Goal: Task Accomplishment & Management: Manage account settings

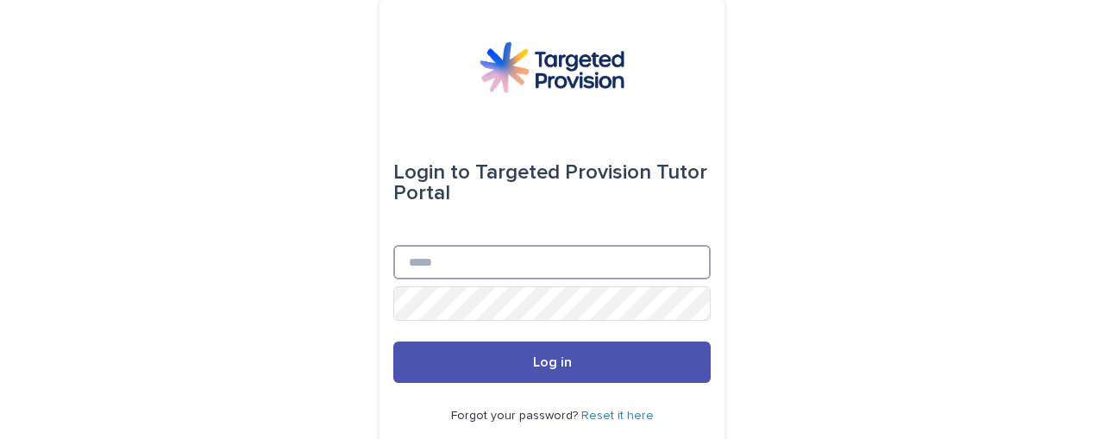
click at [597, 253] on input "Email" at bounding box center [551, 262] width 317 height 34
type input "**********"
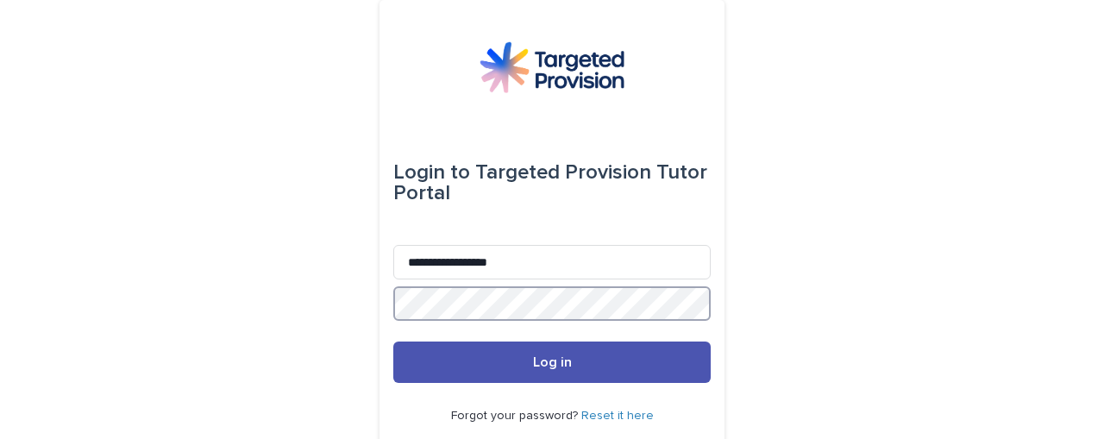
scroll to position [111, 0]
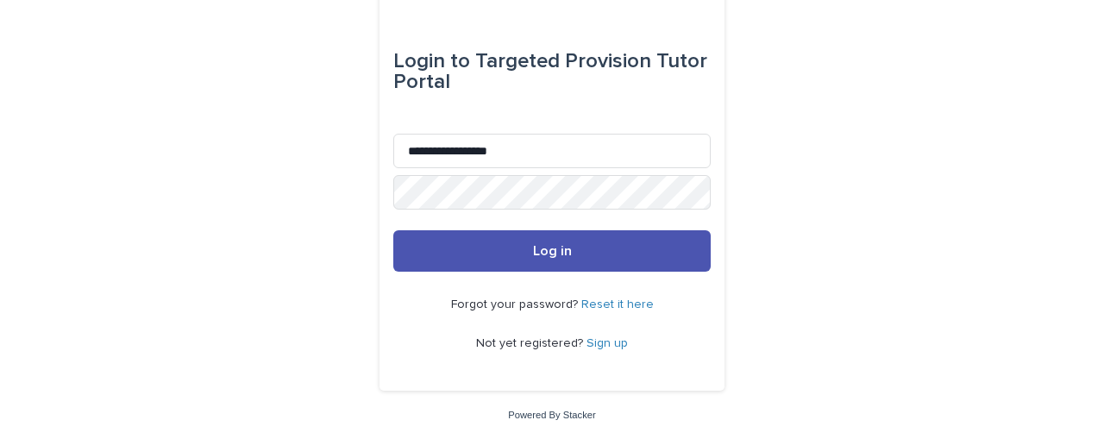
click at [628, 304] on link "Reset it here" at bounding box center [617, 304] width 72 height 12
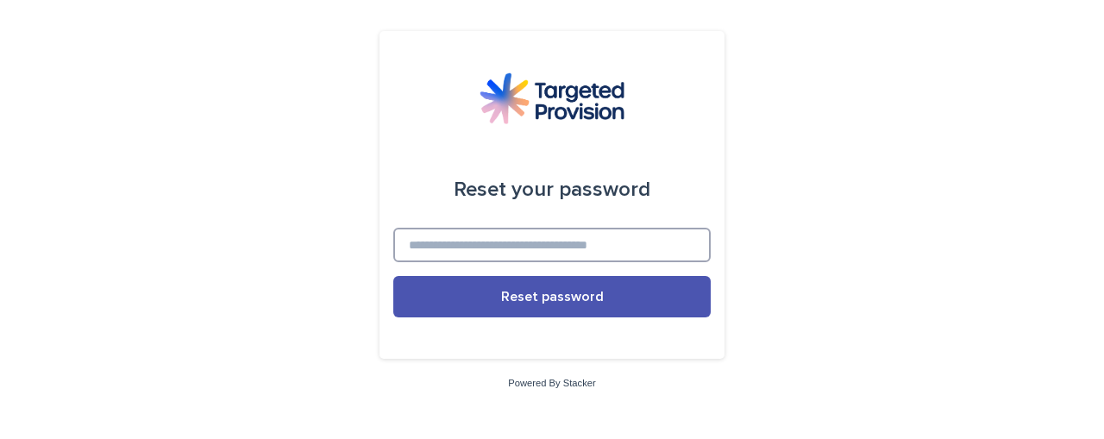
click at [548, 253] on input at bounding box center [551, 245] width 317 height 34
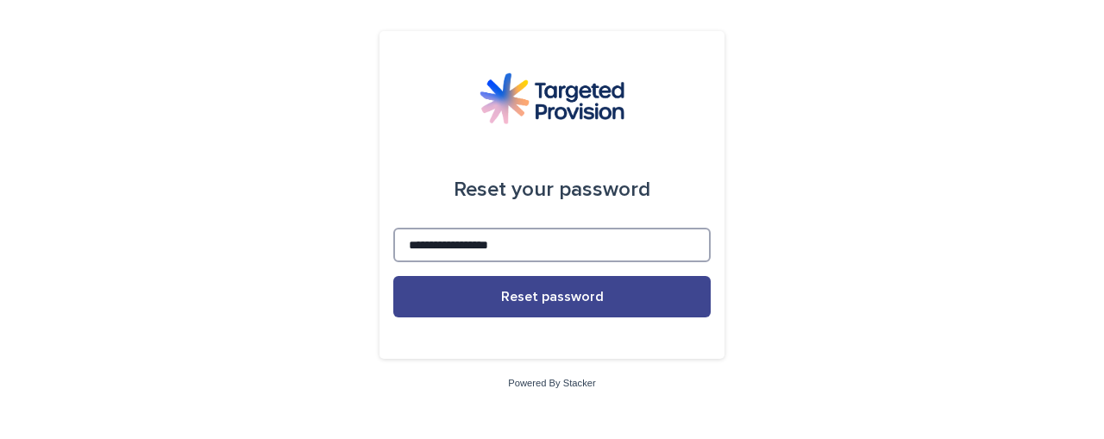
type input "**********"
click at [548, 285] on button "Reset password" at bounding box center [551, 296] width 317 height 41
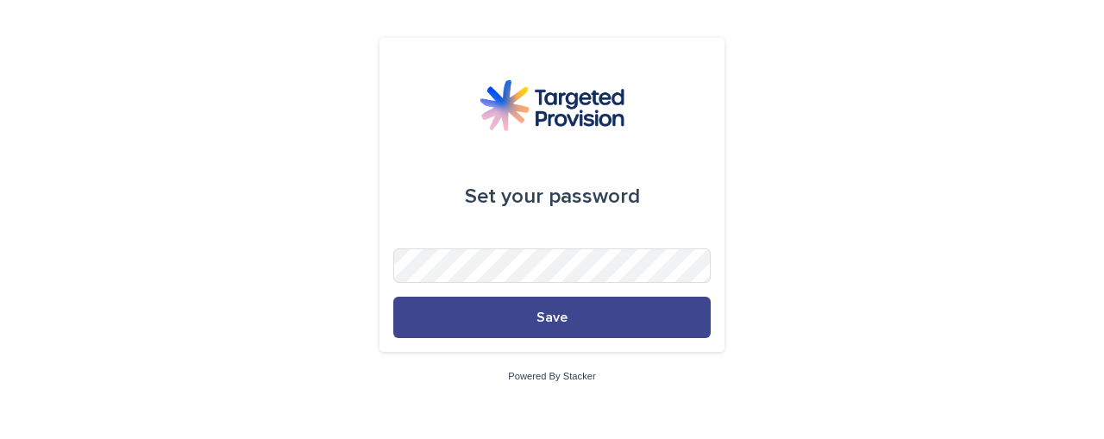
click at [534, 316] on button "Save" at bounding box center [551, 317] width 317 height 41
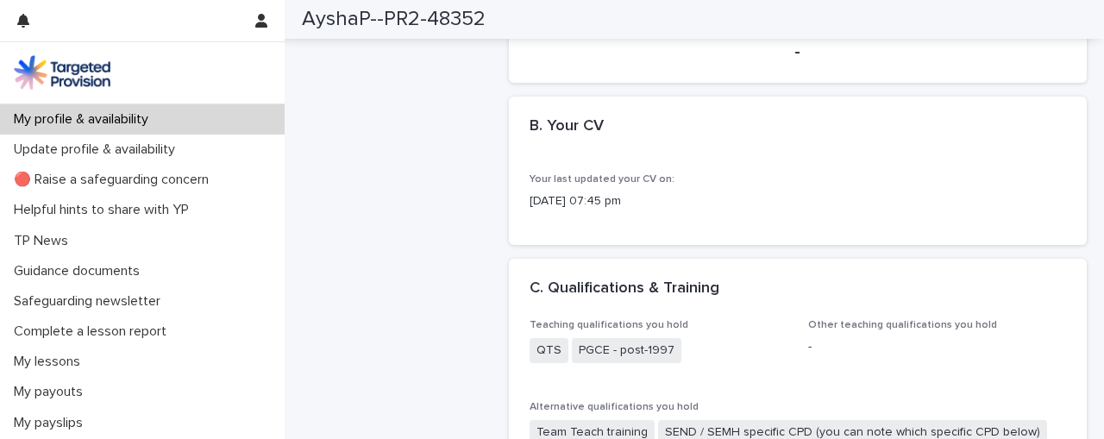
scroll to position [447, 0]
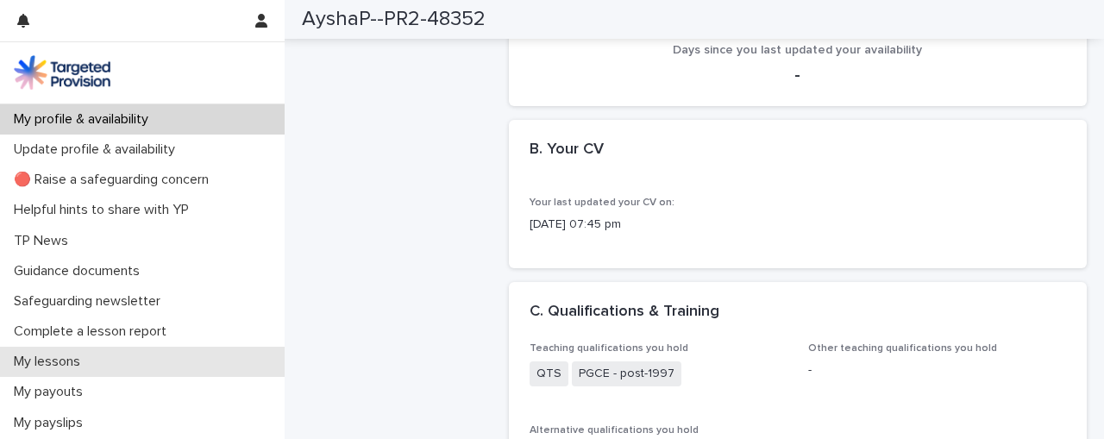
click at [79, 366] on p "My lessons" at bounding box center [50, 362] width 87 height 16
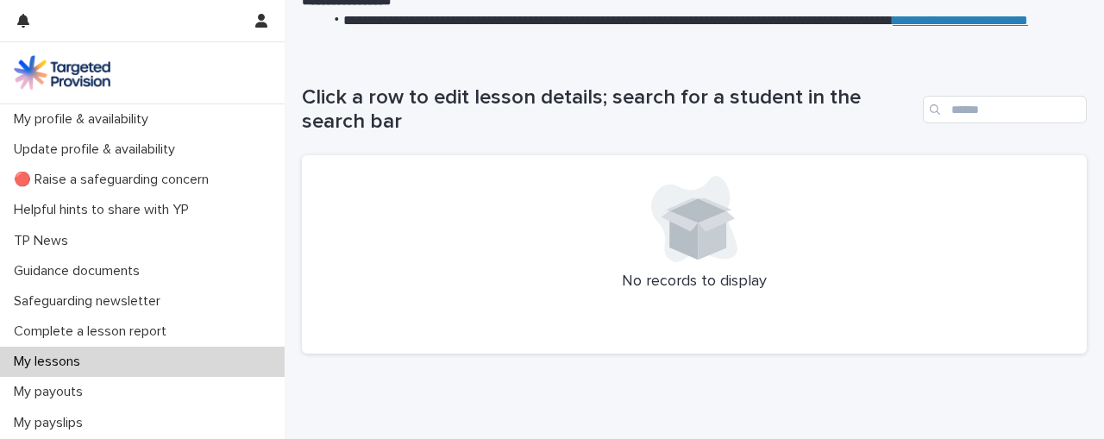
scroll to position [316, 0]
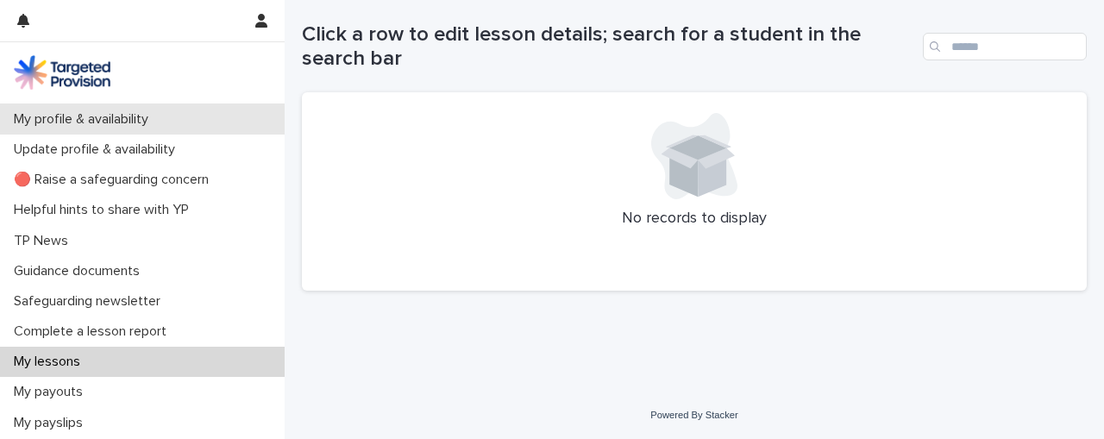
click at [133, 113] on p "My profile & availability" at bounding box center [84, 119] width 155 height 16
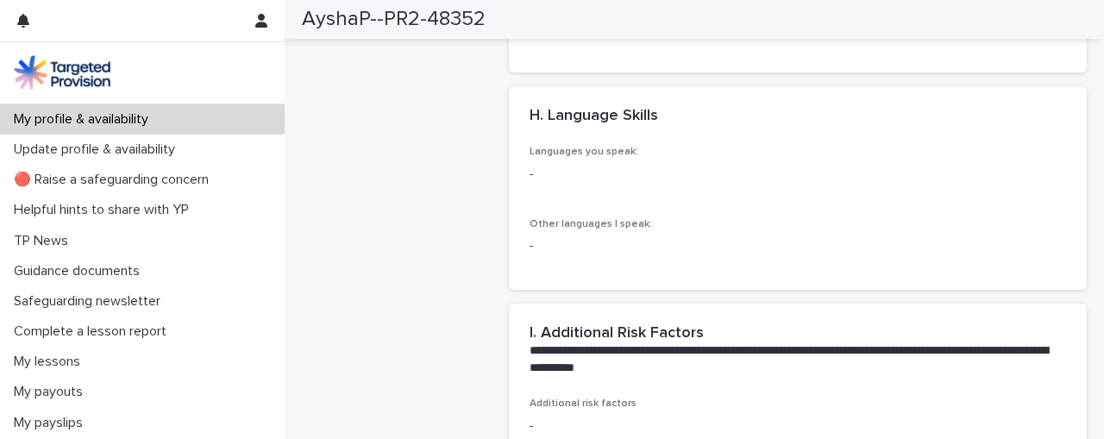
scroll to position [2307, 0]
click at [634, 204] on div "Languages you speak: - Other languages I speak: -" at bounding box center [797, 208] width 537 height 122
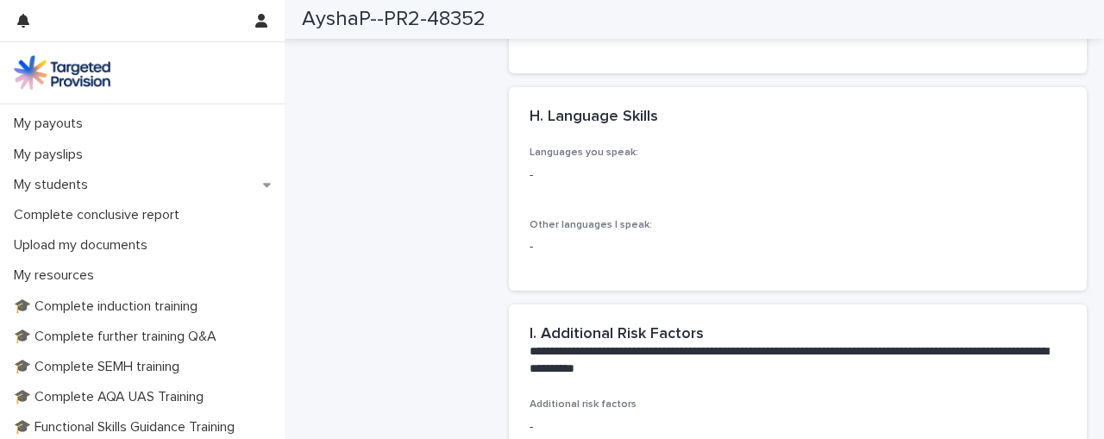
scroll to position [267, 0]
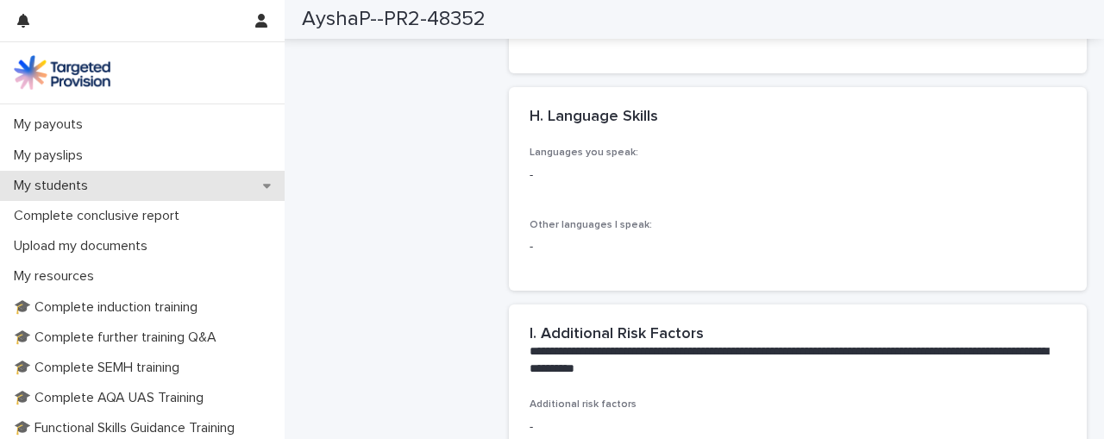
click at [130, 178] on div "My students" at bounding box center [142, 186] width 285 height 30
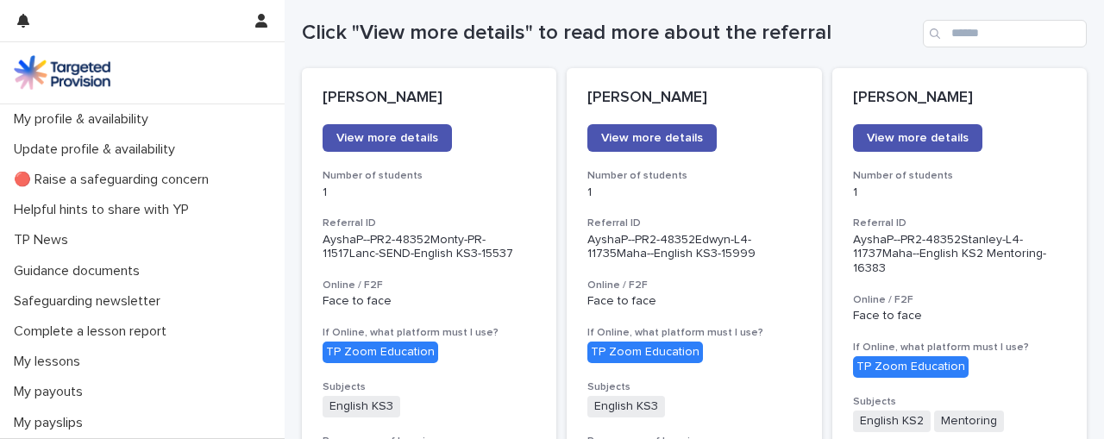
scroll to position [186, 0]
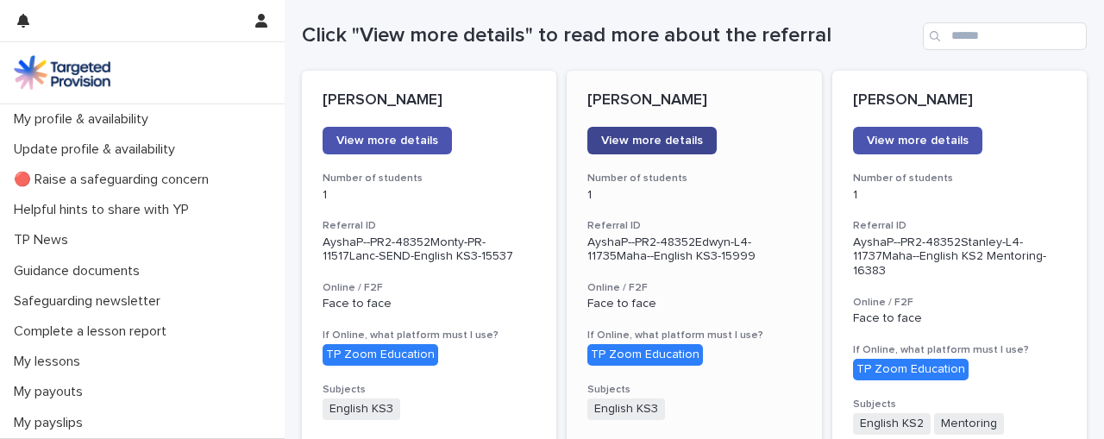
click at [667, 139] on span "View more details" at bounding box center [652, 141] width 102 height 12
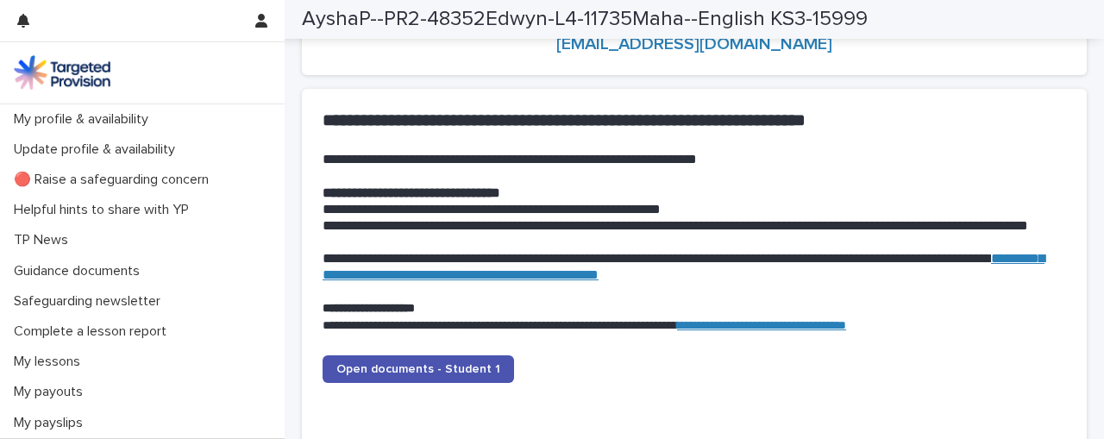
scroll to position [1697, 0]
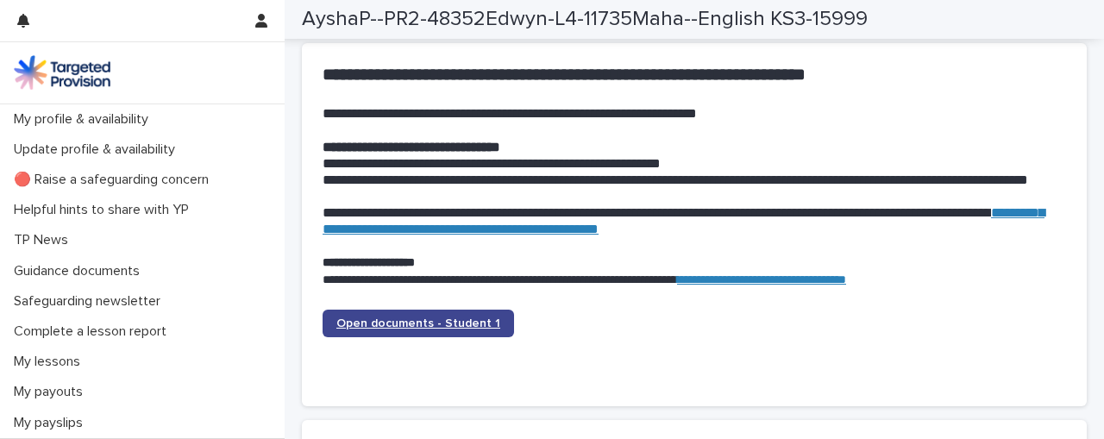
click at [459, 325] on span "Open documents - Student 1" at bounding box center [418, 323] width 164 height 12
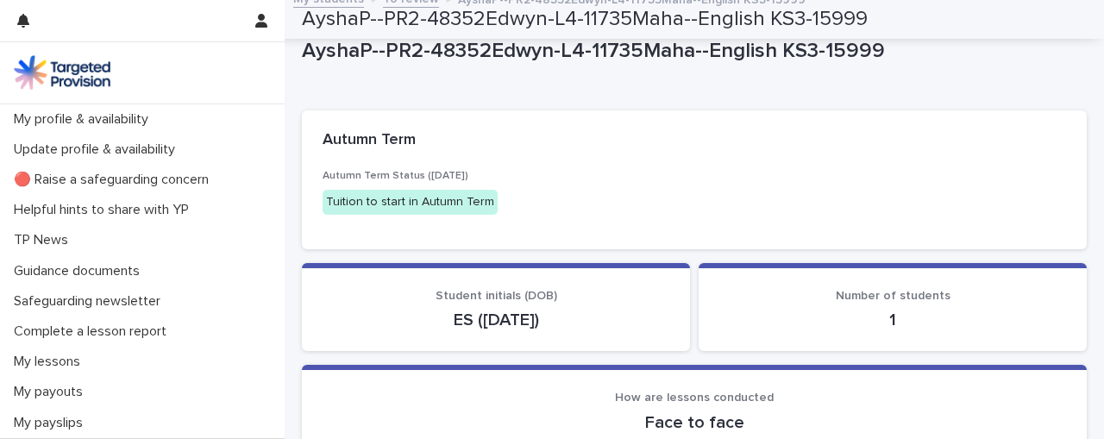
scroll to position [0, 0]
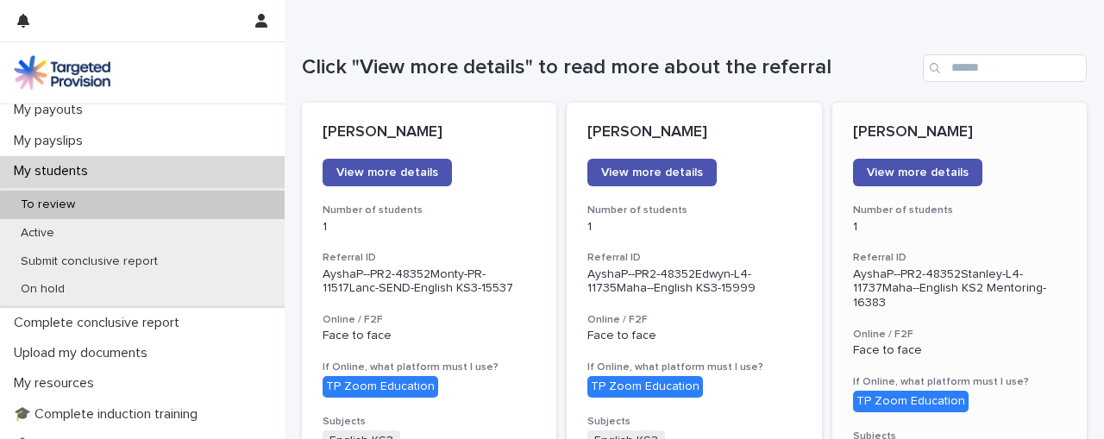
scroll to position [222, 0]
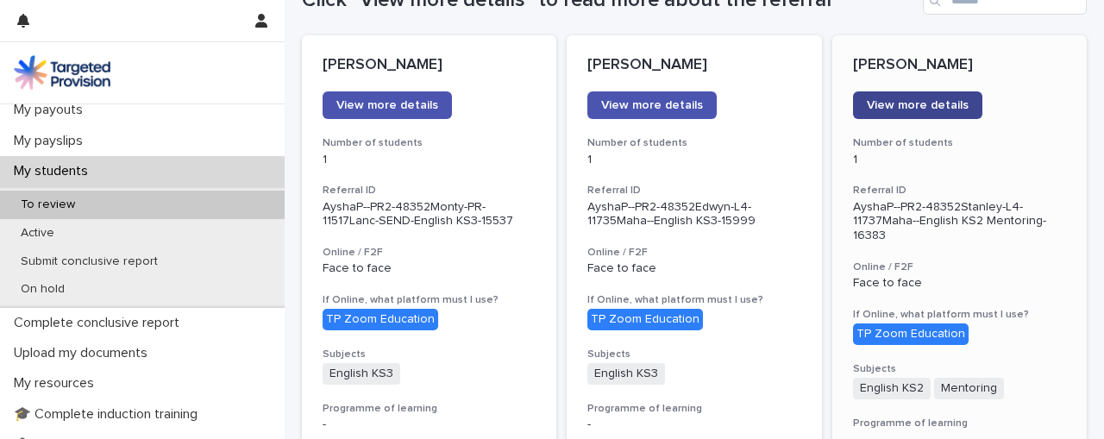
click at [898, 104] on span "View more details" at bounding box center [918, 105] width 102 height 12
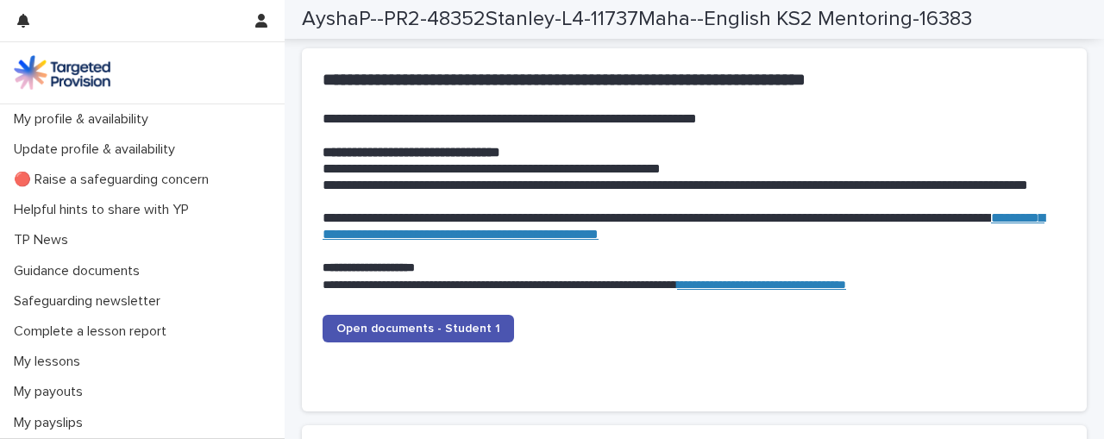
scroll to position [1693, 0]
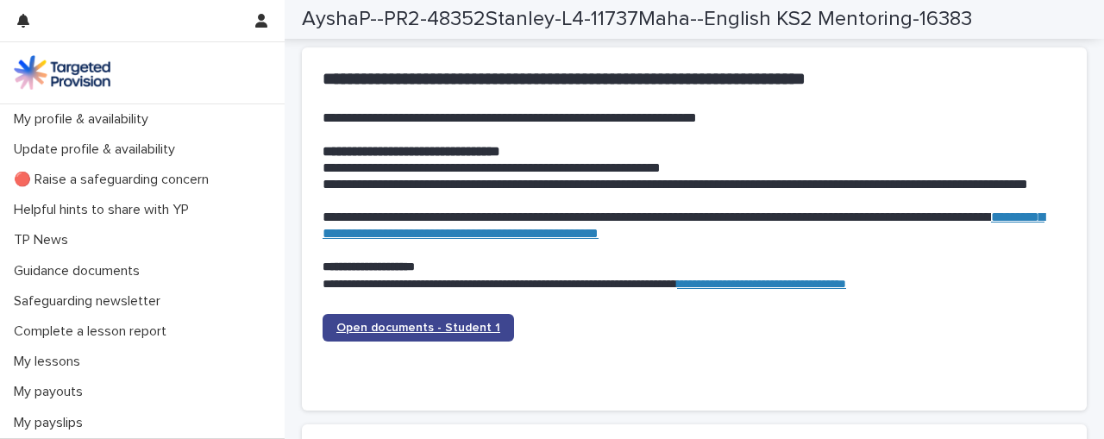
click at [467, 329] on span "Open documents - Student 1" at bounding box center [418, 328] width 164 height 12
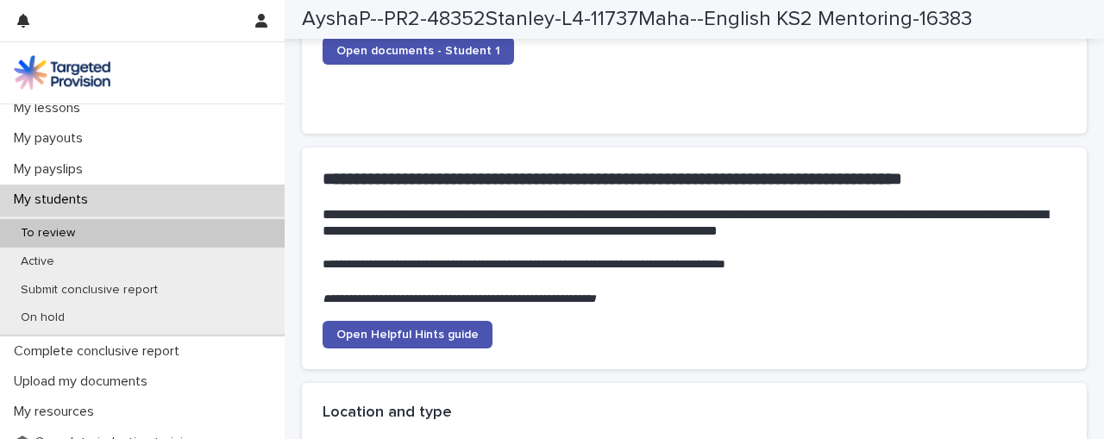
scroll to position [190, 0]
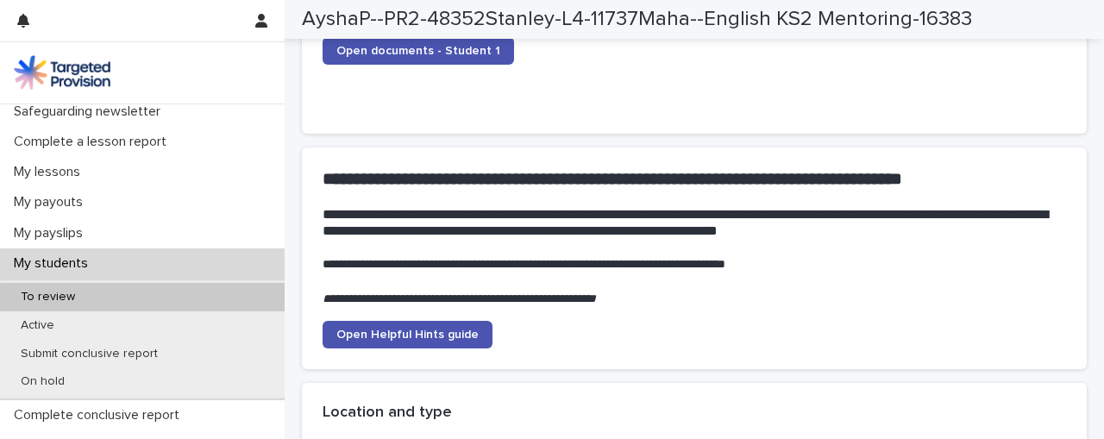
click at [110, 262] on div "My students" at bounding box center [142, 263] width 285 height 30
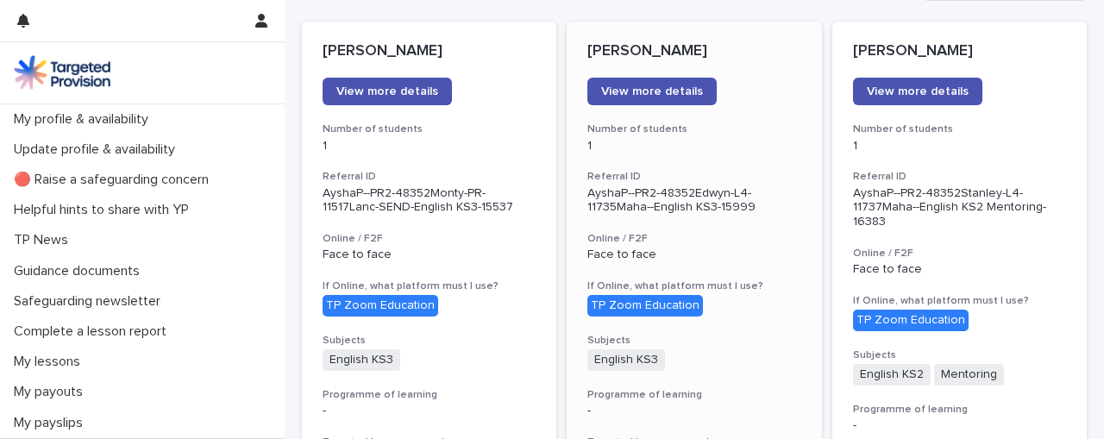
scroll to position [241, 0]
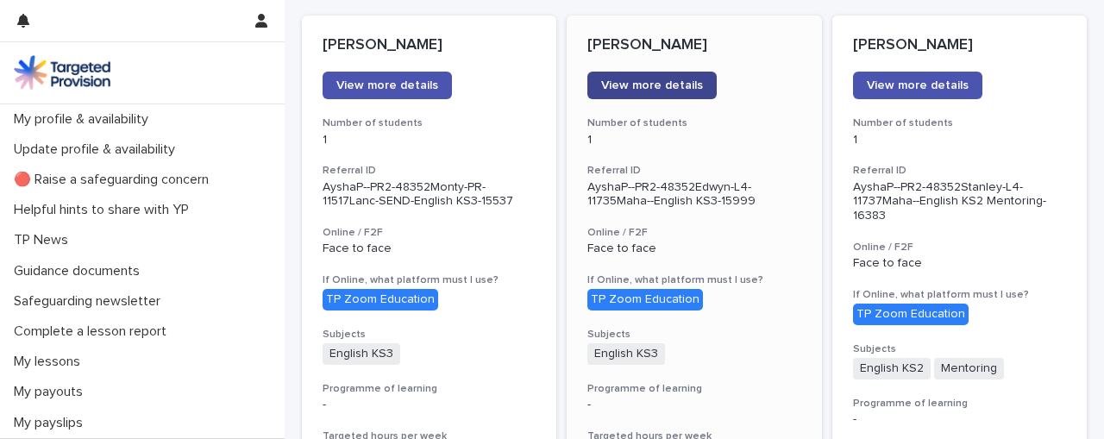
click at [666, 91] on span "View more details" at bounding box center [652, 85] width 102 height 12
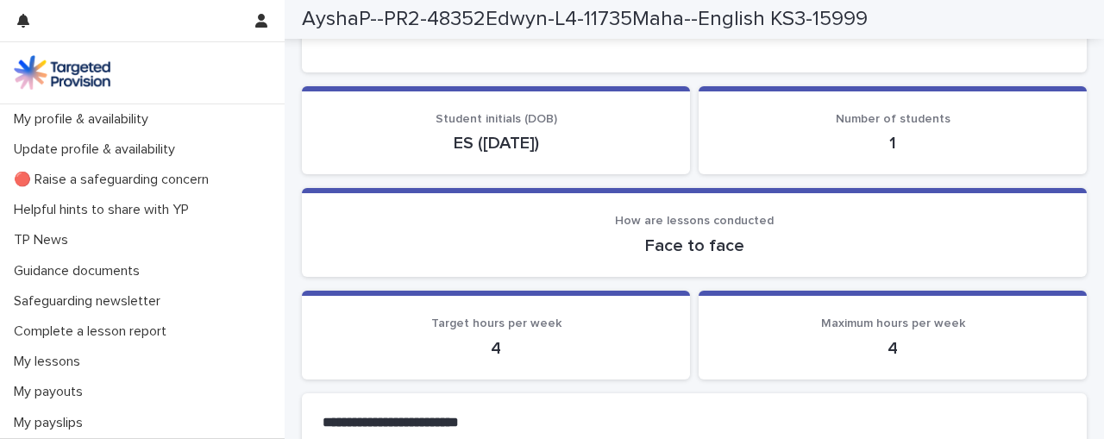
scroll to position [193, 0]
click at [354, 250] on p "Face to face" at bounding box center [693, 245] width 743 height 21
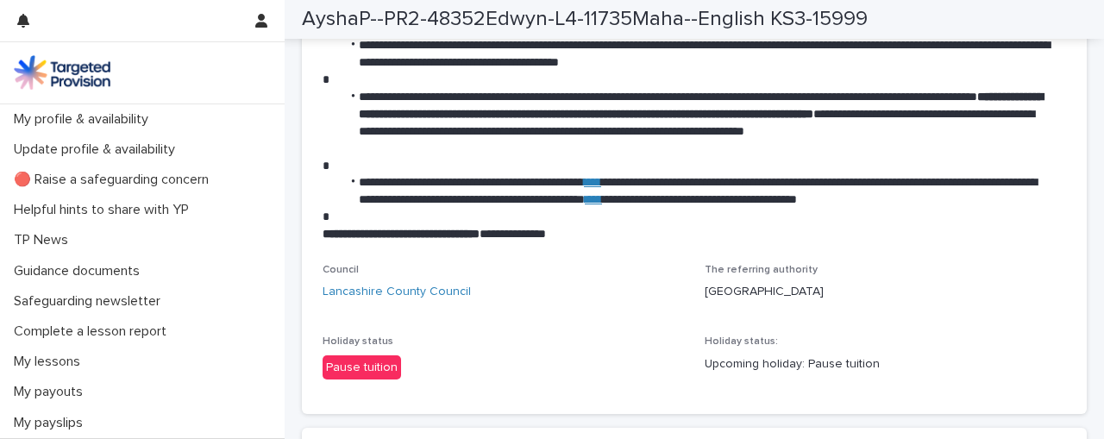
scroll to position [2728, 0]
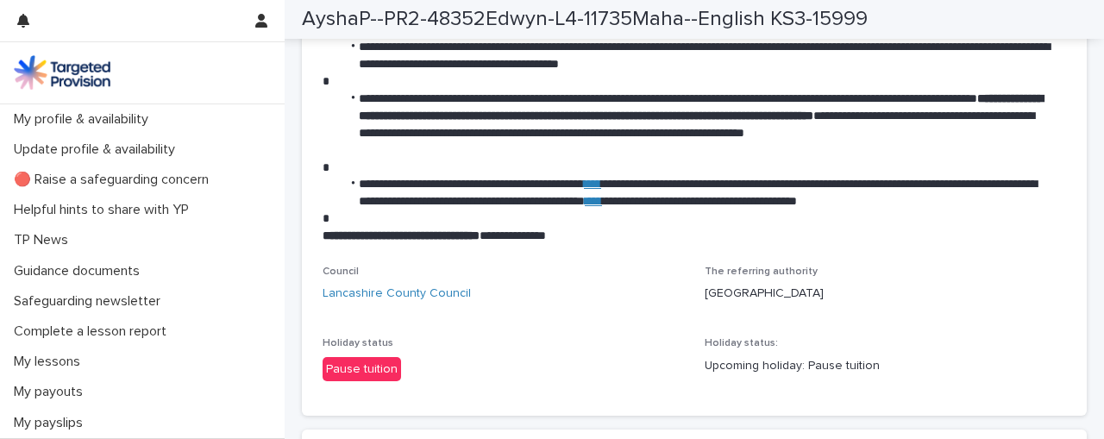
click at [768, 366] on p "Upcoming holiday: Pause tuition" at bounding box center [884, 366] width 361 height 18
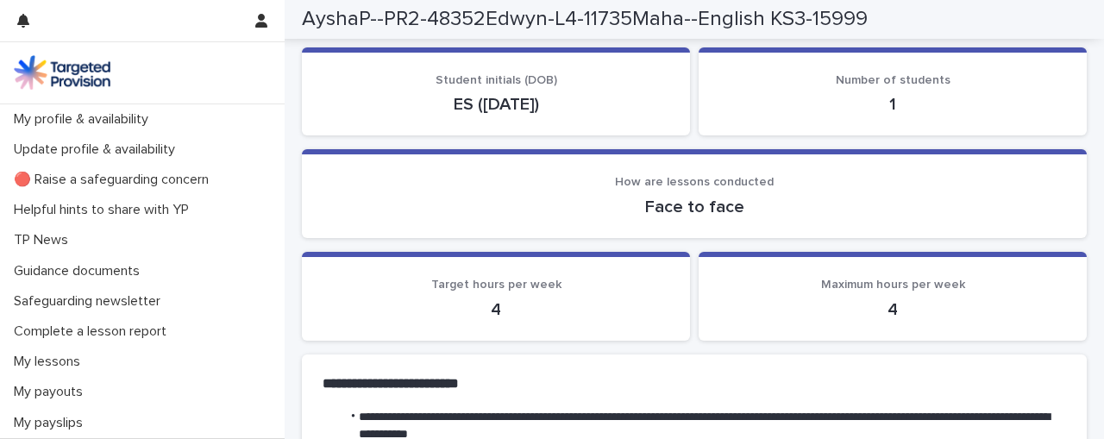
scroll to position [0, 0]
